Goal: Complete application form: Complete application form

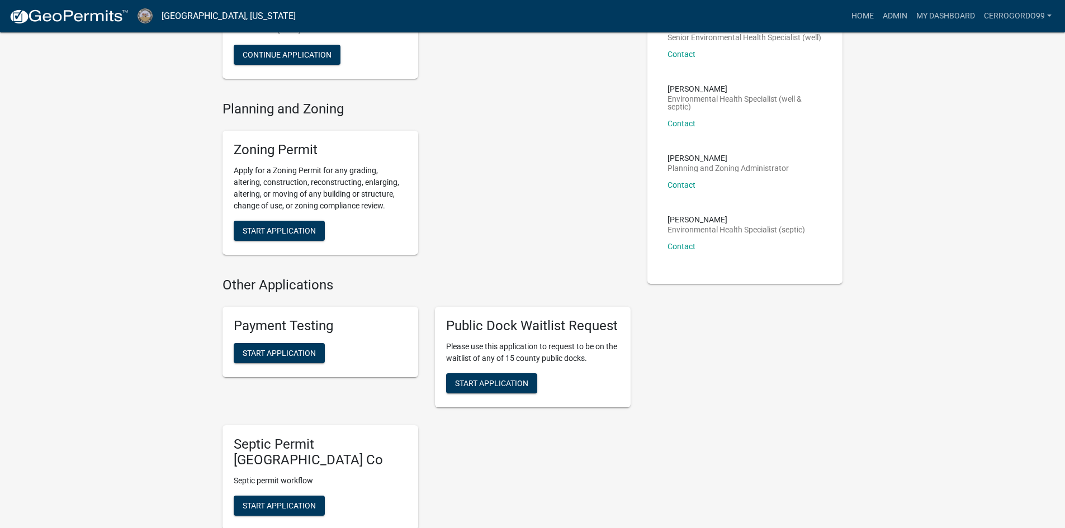
scroll to position [168, 0]
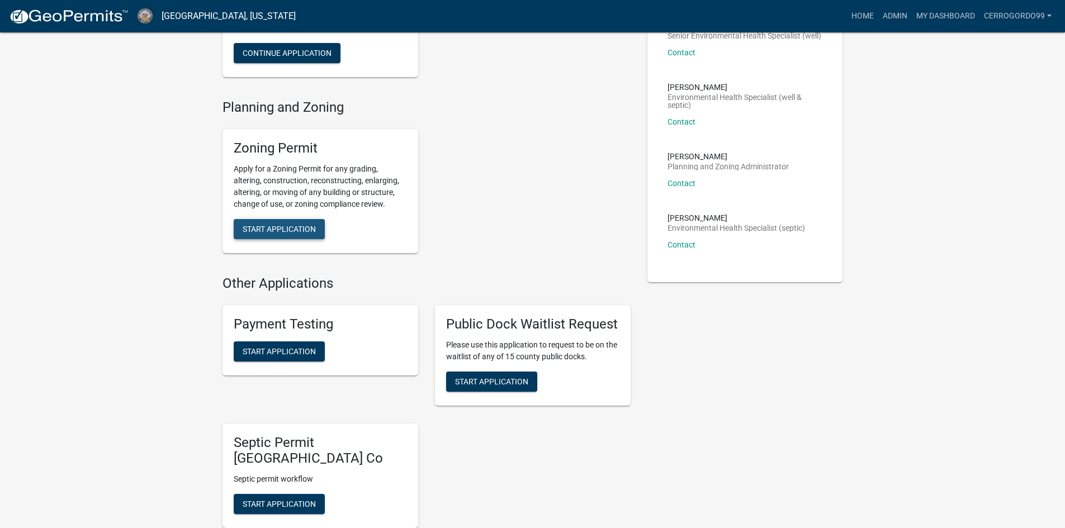
click at [306, 229] on span "Start Application" at bounding box center [279, 229] width 73 height 9
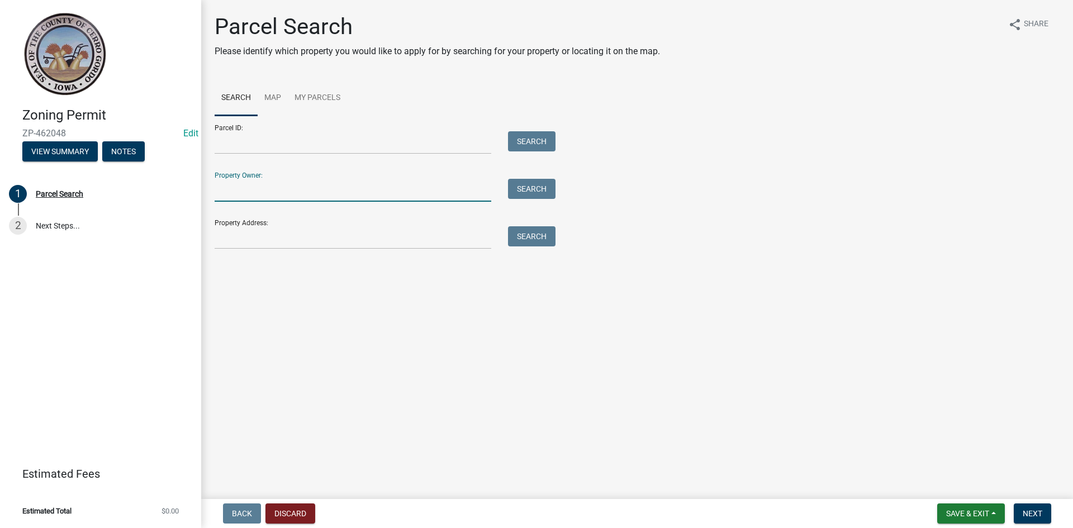
click at [228, 190] on input "Property Owner:" at bounding box center [353, 190] width 277 height 23
click at [530, 192] on button "Search" at bounding box center [532, 189] width 48 height 20
click at [249, 189] on input "[PERSON_NAME]" at bounding box center [353, 190] width 277 height 23
type input "[PERSON_NAME]"
click at [525, 187] on button "Search" at bounding box center [532, 189] width 48 height 20
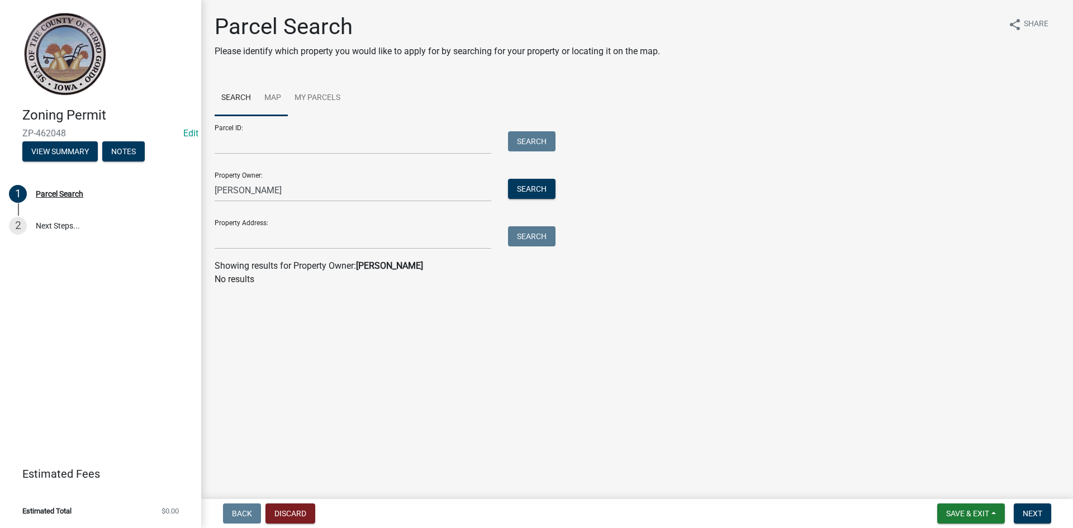
click at [265, 92] on link "Map" at bounding box center [273, 98] width 30 height 36
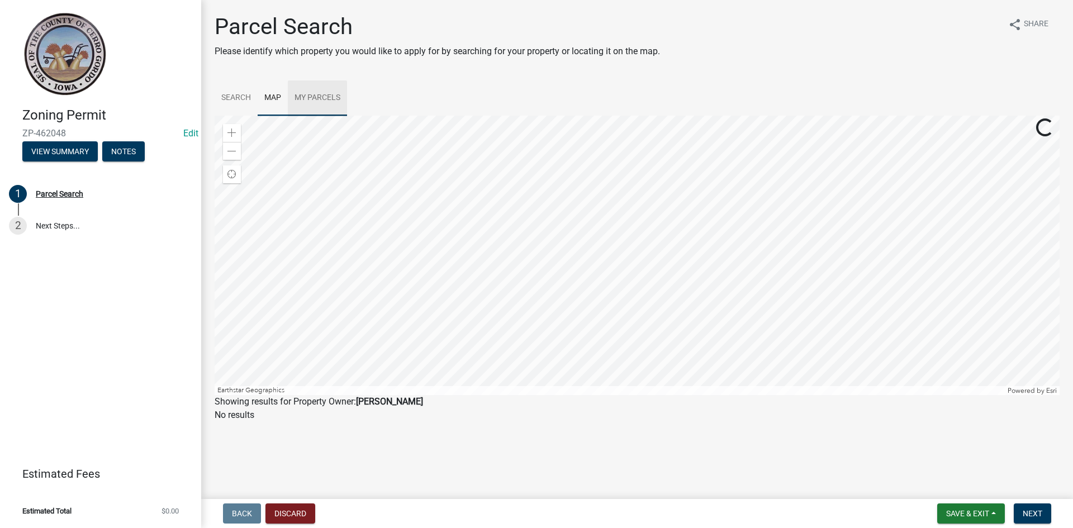
click at [322, 97] on link "My Parcels" at bounding box center [317, 98] width 59 height 36
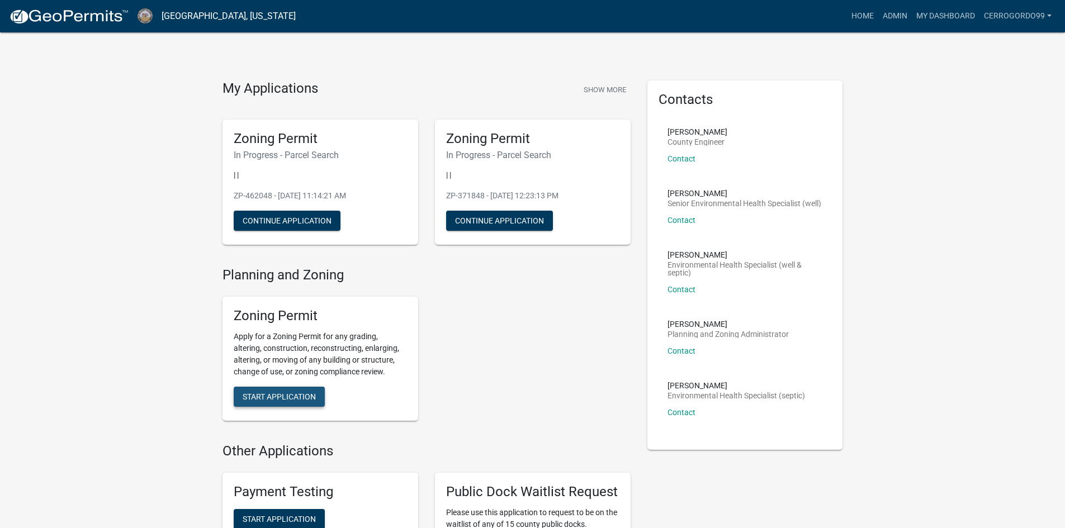
click at [284, 393] on span "Start Application" at bounding box center [279, 396] width 73 height 9
click at [284, 390] on button "Start Application" at bounding box center [279, 397] width 91 height 20
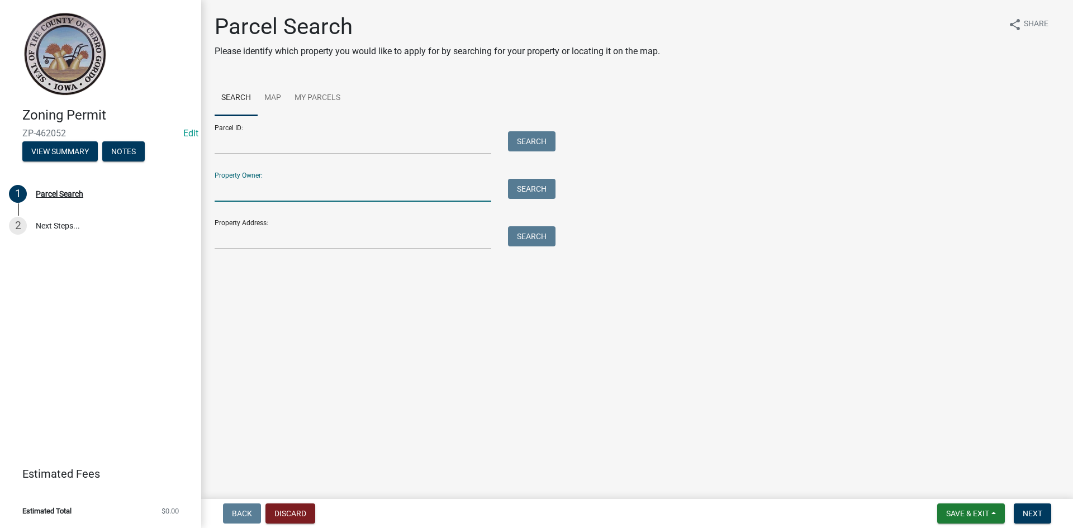
click at [267, 188] on input "Property Owner:" at bounding box center [353, 190] width 277 height 23
click at [536, 192] on button "Search" at bounding box center [532, 189] width 48 height 20
click at [265, 191] on input "[PERSON_NAME]" at bounding box center [353, 190] width 277 height 23
type input "c"
click at [221, 191] on input "vanZomeren" at bounding box center [353, 190] width 277 height 23
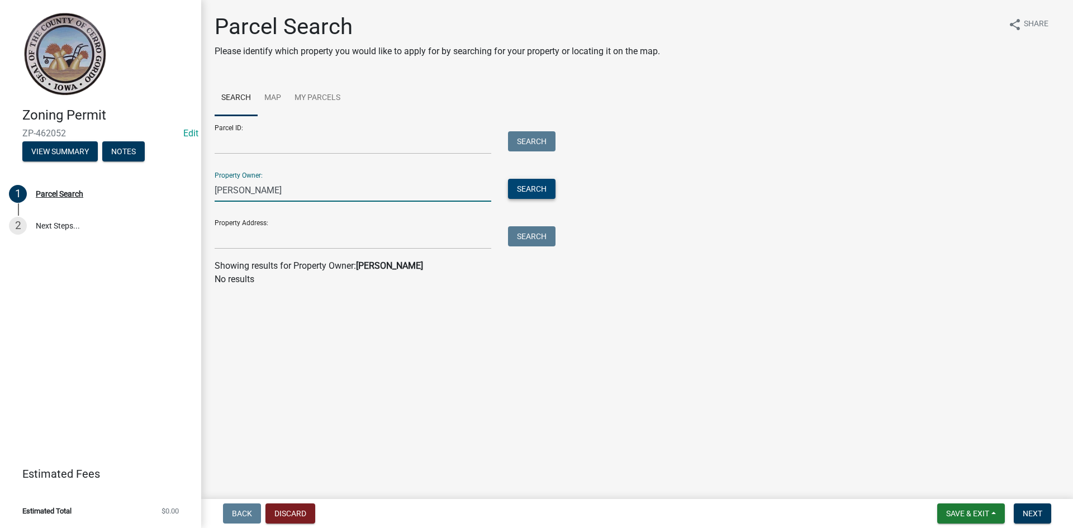
click at [541, 186] on button "Search" at bounding box center [532, 189] width 48 height 20
click at [277, 192] on input "[PERSON_NAME]" at bounding box center [353, 190] width 277 height 23
type input "[PERSON_NAME]"
click at [528, 187] on button "Search" at bounding box center [532, 189] width 48 height 20
click at [268, 96] on link "Map" at bounding box center [273, 98] width 30 height 36
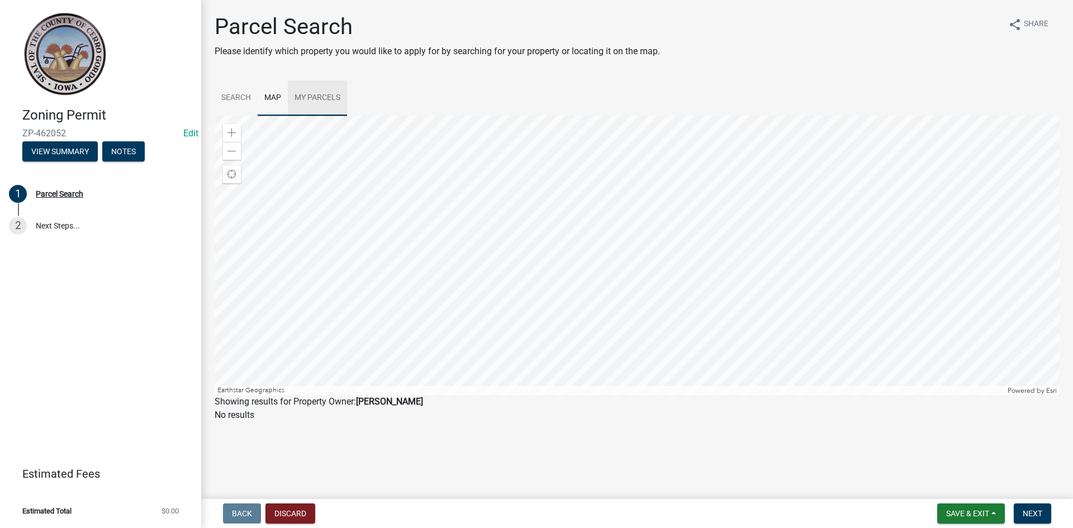
click at [325, 100] on link "My Parcels" at bounding box center [317, 98] width 59 height 36
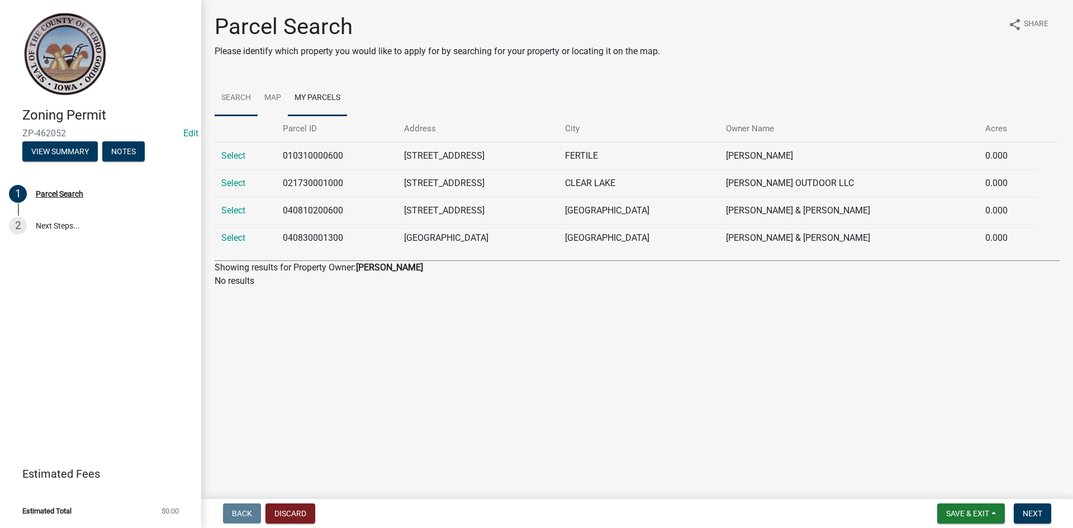
click at [239, 95] on link "Search" at bounding box center [236, 98] width 43 height 36
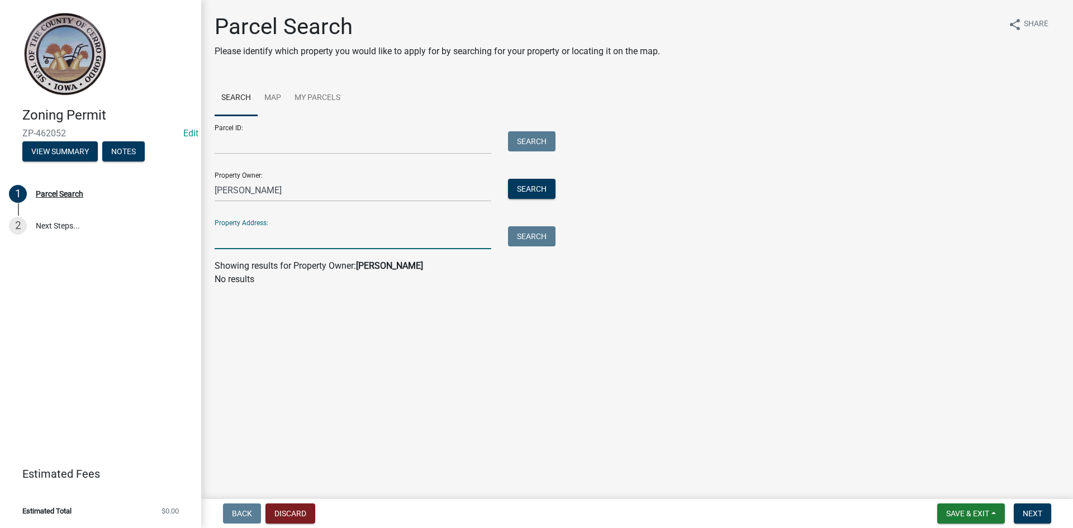
click at [258, 233] on input "Property Address:" at bounding box center [353, 237] width 277 height 23
click at [254, 146] on input "Parcel ID:" at bounding box center [353, 142] width 277 height 23
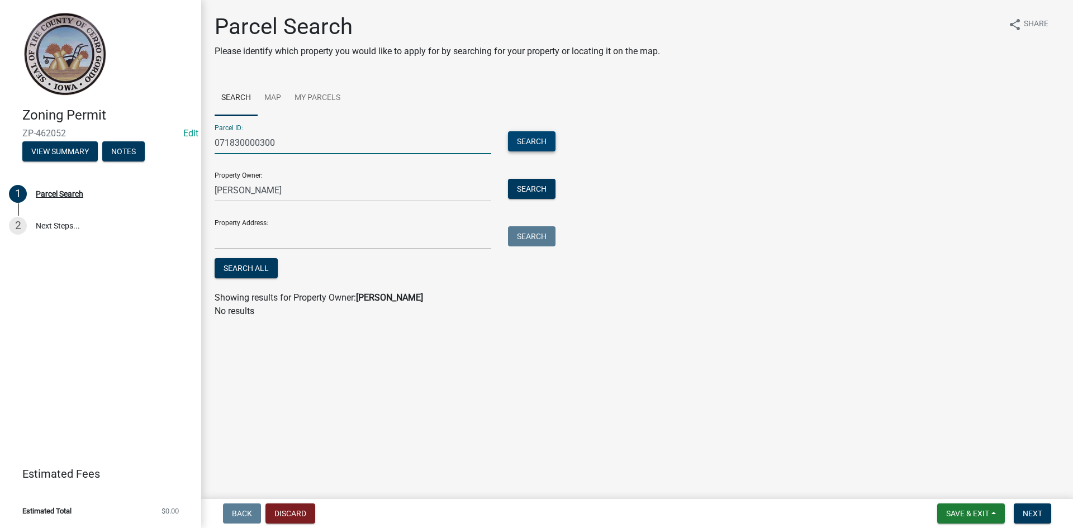
type input "071830000300"
click at [529, 141] on button "Search" at bounding box center [532, 141] width 48 height 20
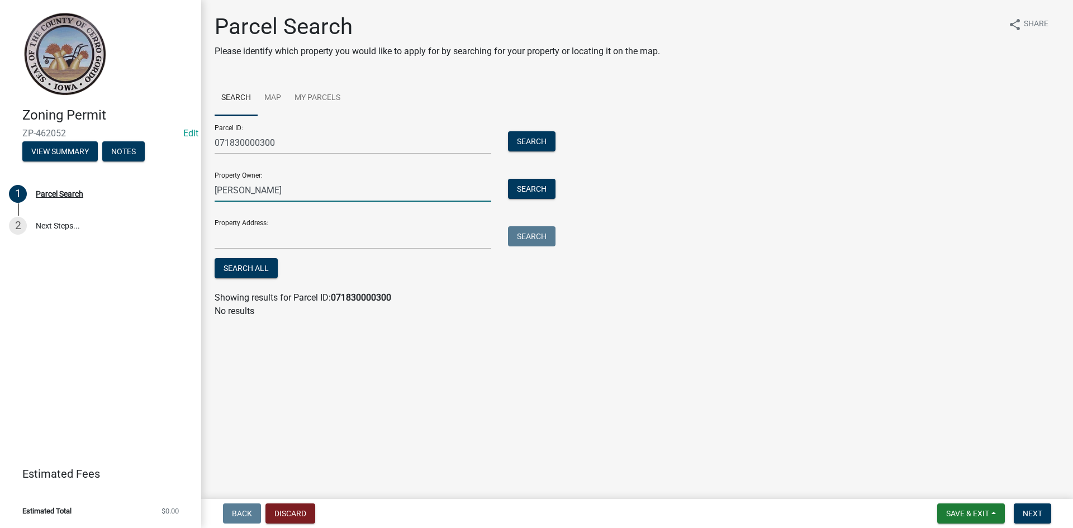
click at [309, 189] on input "[PERSON_NAME]" at bounding box center [353, 190] width 277 height 23
type input "D"
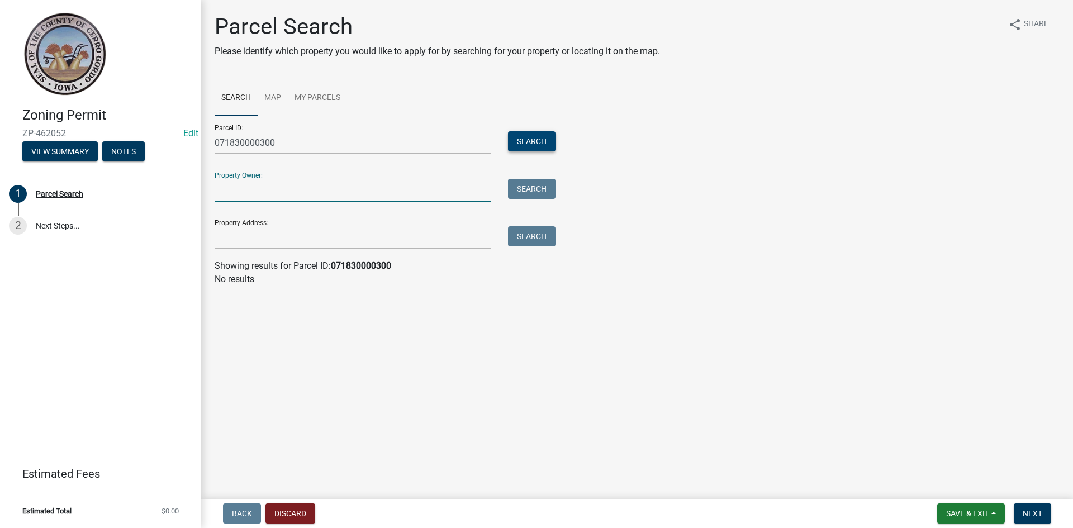
click at [526, 141] on button "Search" at bounding box center [532, 141] width 48 height 20
